Goal: Transaction & Acquisition: Purchase product/service

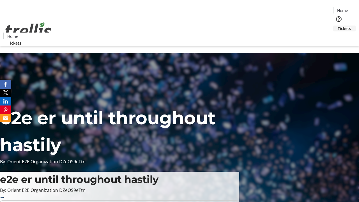
click at [338, 26] on span "Tickets" at bounding box center [344, 29] width 13 height 6
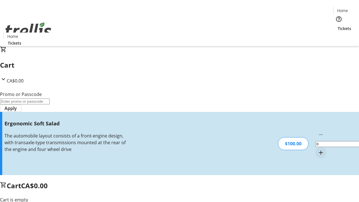
click at [318, 149] on mat-icon "Increment by one" at bounding box center [321, 152] width 7 height 7
type input "1"
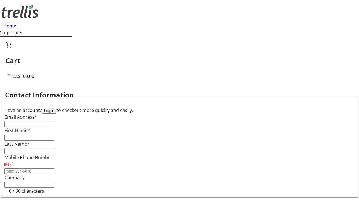
type input "FREE"
type input "[PERSON_NAME][EMAIL_ADDRESS][DOMAIN_NAME]"
type input "[PERSON_NAME]"
type input "Runolfsdottir"
